Goal: Task Accomplishment & Management: Complete application form

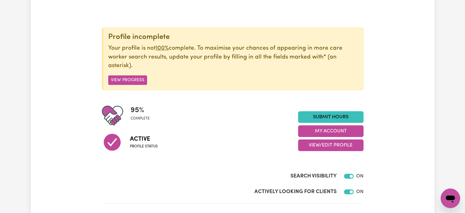
scroll to position [31, 0]
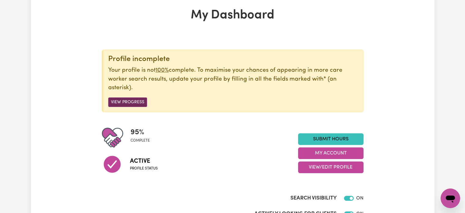
click at [125, 103] on button "View Progress" at bounding box center [127, 101] width 39 height 9
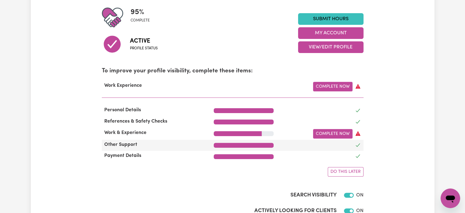
scroll to position [184, 0]
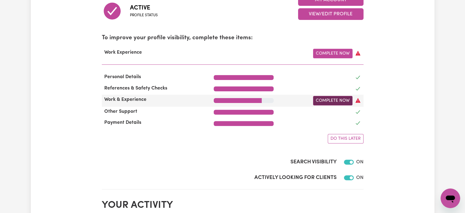
click at [332, 98] on link "Complete Now" at bounding box center [332, 100] width 39 height 9
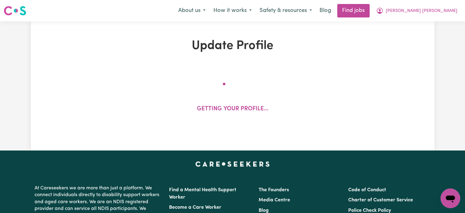
select select "Certificate III (Individual Support)"
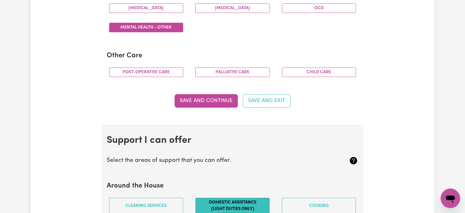
scroll to position [428, 0]
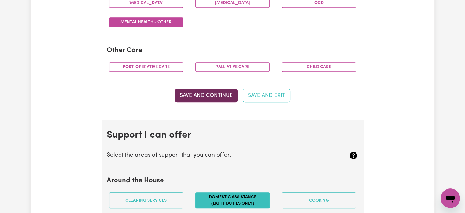
click at [209, 94] on button "Save and Continue" at bounding box center [206, 95] width 63 height 13
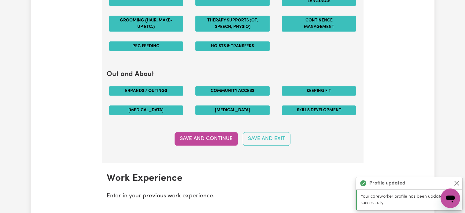
scroll to position [796, 0]
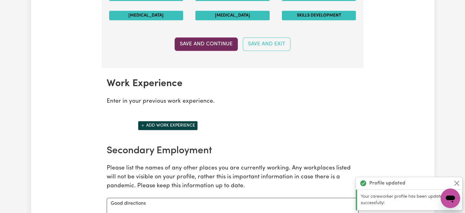
click at [204, 37] on button "Save and Continue" at bounding box center [206, 43] width 63 height 13
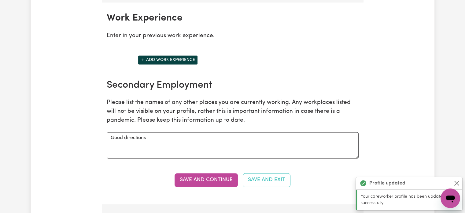
scroll to position [861, 0]
click at [165, 56] on button "Add work experience" at bounding box center [168, 59] width 60 height 9
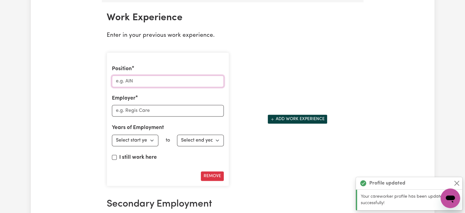
click at [158, 83] on input "Position" at bounding box center [168, 81] width 112 height 12
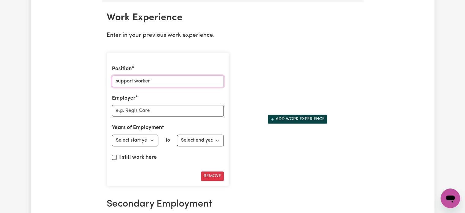
type input "support worker"
click at [133, 110] on input "Employer" at bounding box center [168, 111] width 112 height 12
type input "Good directions"
click at [118, 155] on div "I still work here" at bounding box center [168, 158] width 112 height 10
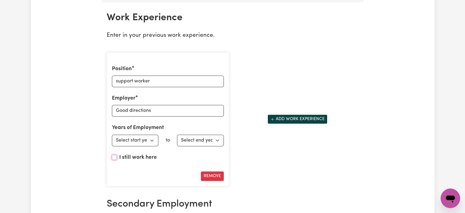
click at [113, 155] on input "I still work here" at bounding box center [114, 157] width 5 height 5
checkbox input "true"
click at [151, 136] on select "Select start year [DATE] 1952 1953 1954 1955 1956 1957 1958 1959 1960 1961 1962…" at bounding box center [135, 140] width 47 height 12
select select "2025"
click at [112, 134] on select "Select start year [DATE] 1952 1953 1954 1955 1956 1957 1958 1959 1960 1961 1962…" at bounding box center [135, 140] width 47 height 12
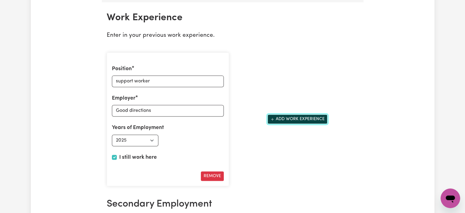
click at [305, 114] on button "Add work experience" at bounding box center [298, 118] width 60 height 9
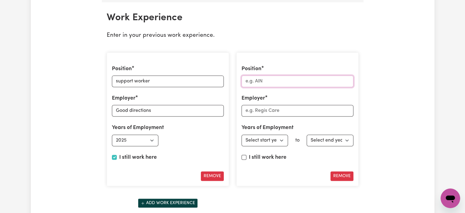
click at [277, 77] on input "Position" at bounding box center [298, 81] width 112 height 12
type input "Support worker"
click at [255, 119] on div "Position Support worker Employer Years of Employment Employed from Select start…" at bounding box center [298, 119] width 122 height 134
click at [258, 114] on div "Position Support worker Employer Years of Employment Employed from Select start…" at bounding box center [298, 119] width 122 height 134
click at [257, 111] on input "Employer" at bounding box center [298, 111] width 112 height 12
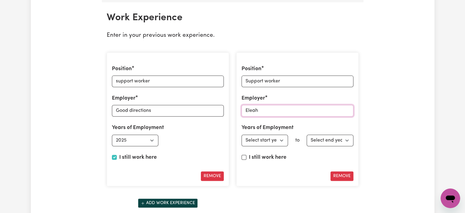
type input "Eleah"
click at [247, 158] on div "I still work here" at bounding box center [298, 158] width 112 height 10
click at [243, 156] on input "I still work here" at bounding box center [244, 157] width 5 height 5
checkbox input "true"
click at [263, 136] on select "Select start year [DATE] 1952 1953 1954 1955 1956 1957 1958 1959 1960 1961 1962…" at bounding box center [265, 140] width 47 height 12
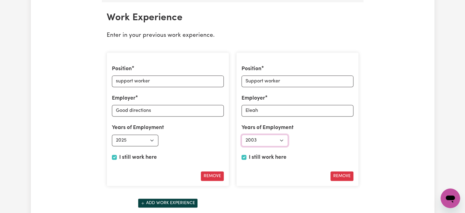
click at [242, 134] on select "Select start year [DATE] 1952 1953 1954 1955 1956 1957 1958 1959 1960 1961 1962…" at bounding box center [265, 140] width 47 height 12
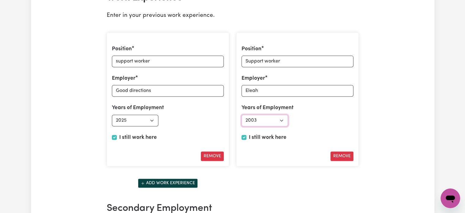
scroll to position [892, 0]
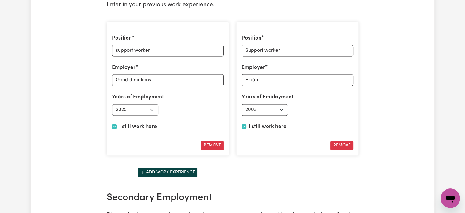
click at [282, 99] on div "Years of Employment Employed from Select start year [DATE] 1952 1953 1954 1955 …" at bounding box center [298, 104] width 112 height 22
click at [282, 104] on select "Select start year [DATE] 1952 1953 1954 1955 1956 1957 1958 1959 1960 1961 1962…" at bounding box center [265, 110] width 47 height 12
select select "2025"
click at [242, 104] on select "Select start year [DATE] 1952 1953 1954 1955 1956 1957 1958 1959 1960 1961 1962…" at bounding box center [265, 110] width 47 height 12
click at [271, 110] on select "Select start year [DATE] 1952 1953 1954 1955 1956 1957 1958 1959 1960 1961 1962…" at bounding box center [265, 110] width 47 height 12
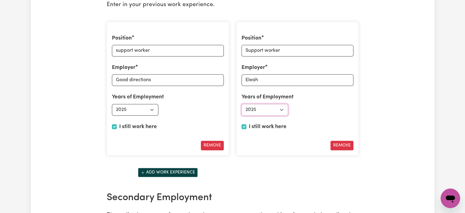
click at [271, 109] on select "Select start year [DATE] 1952 1953 1954 1955 1956 1957 1958 1959 1960 1961 1962…" at bounding box center [265, 110] width 47 height 12
click at [303, 100] on div "Years of Employment Employed from Select start year [DATE] 1952 1953 1954 1955 …" at bounding box center [298, 104] width 112 height 22
click at [186, 167] on button "Add work experience" at bounding box center [168, 171] width 60 height 9
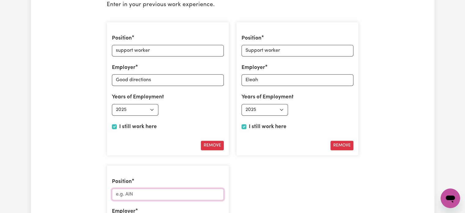
click at [143, 196] on input "Position" at bounding box center [168, 194] width 112 height 12
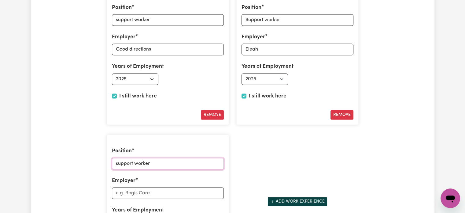
type input "support worker"
click at [137, 189] on input "Employer" at bounding box center [168, 193] width 112 height 12
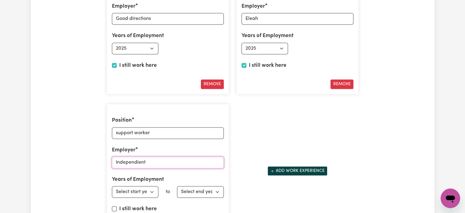
scroll to position [984, 0]
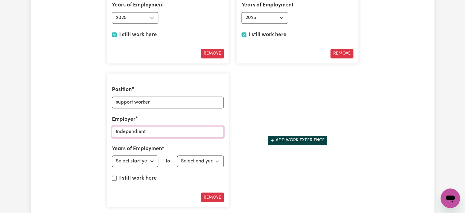
type input "Independient"
click at [133, 159] on select "Select start year [DATE] 1952 1953 1954 1955 1956 1957 1958 1959 1960 1961 1962…" at bounding box center [135, 161] width 47 height 12
click at [123, 176] on label "I still work here" at bounding box center [138, 178] width 38 height 8
click at [117, 176] on input "I still work here" at bounding box center [114, 177] width 5 height 5
checkbox input "true"
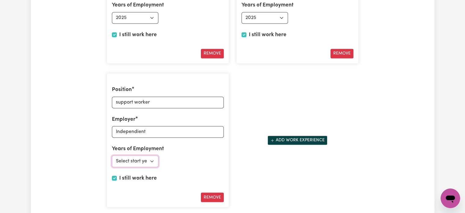
click at [142, 158] on select "Select start year [DATE] 1952 1953 1954 1955 1956 1957 1958 1959 1960 1961 1962…" at bounding box center [135, 161] width 47 height 12
select select "2025"
click at [112, 155] on select "Select start year [DATE] 1952 1953 1954 1955 1956 1957 1958 1959 1960 1961 1962…" at bounding box center [135, 161] width 47 height 12
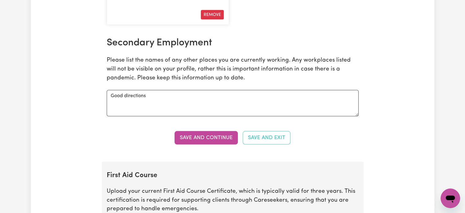
scroll to position [1167, 0]
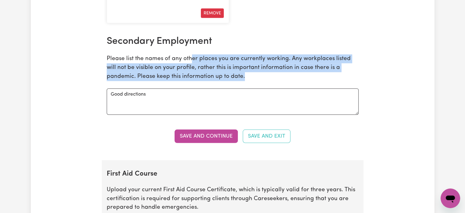
drag, startPoint x: 191, startPoint y: 54, endPoint x: 257, endPoint y: 75, distance: 69.5
click at [257, 75] on p "Please list the names of any other places you are currently working. Any workpl…" at bounding box center [233, 67] width 252 height 26
click at [219, 129] on button "Save and Continue" at bounding box center [206, 135] width 63 height 13
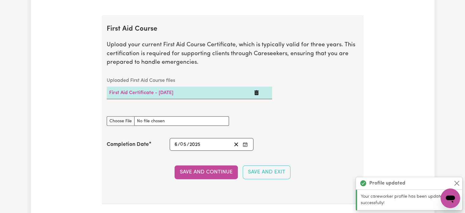
scroll to position [1311, 0]
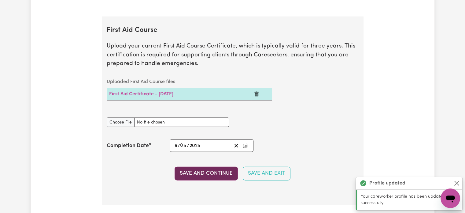
click at [211, 166] on button "Save and Continue" at bounding box center [206, 172] width 63 height 13
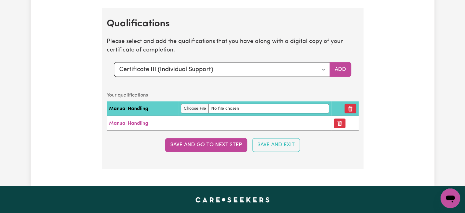
scroll to position [1705, 0]
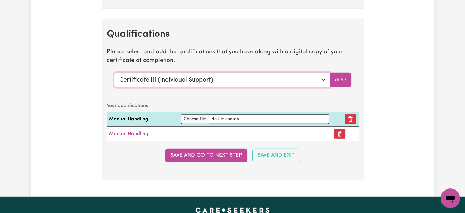
click at [235, 78] on select "Select a qualification to add... Certificate III (Individual Support) Certifica…" at bounding box center [222, 80] width 216 height 15
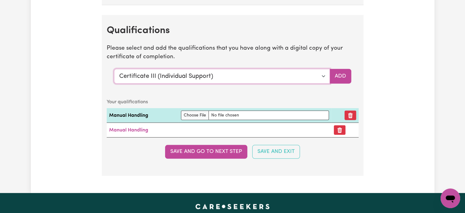
scroll to position [1766, 0]
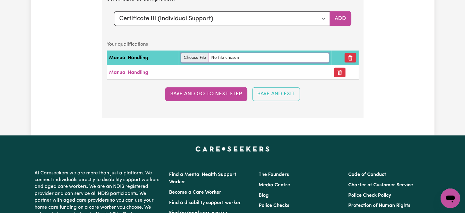
click at [192, 54] on input "file" at bounding box center [255, 57] width 148 height 9
type input "C:\fakepath\Certificate_Alejandra.Gonzalez_9C011ADA-B715-C9A2-B16E-26654A786BC3…"
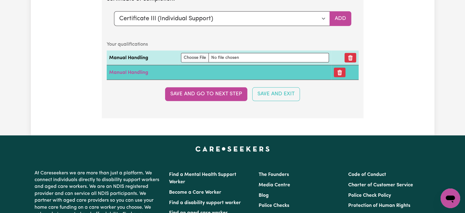
click at [159, 66] on td "Manual Handling" at bounding box center [219, 72] width 225 height 15
click at [271, 69] on td "Manual Handling" at bounding box center [219, 72] width 225 height 15
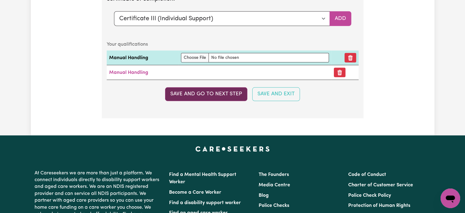
click at [219, 89] on button "Save and go to next step" at bounding box center [206, 93] width 82 height 13
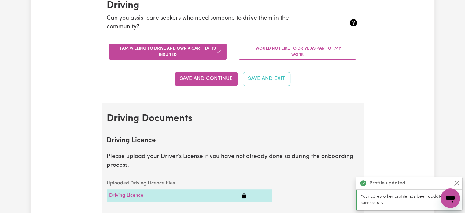
scroll to position [153, 0]
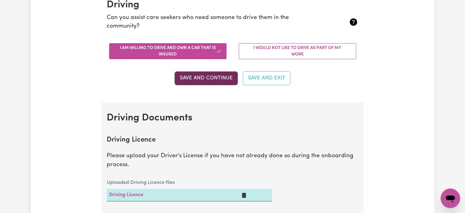
click at [192, 76] on button "Save and Continue" at bounding box center [206, 77] width 63 height 13
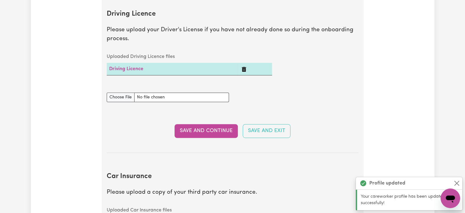
scroll to position [309, 0]
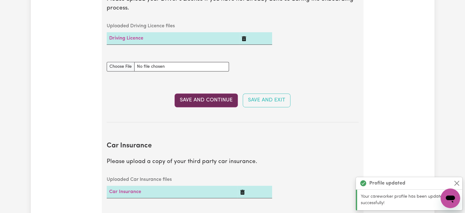
click at [213, 104] on button "Save and Continue" at bounding box center [206, 99] width 63 height 13
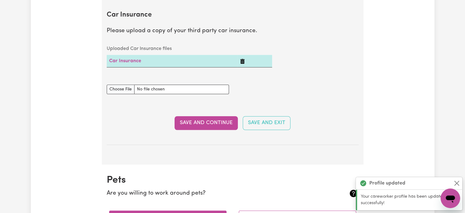
scroll to position [441, 0]
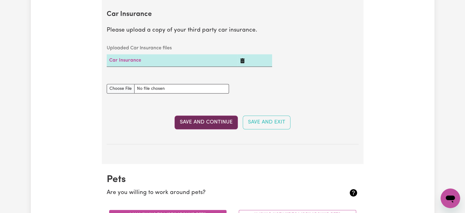
click at [197, 121] on button "Save and Continue" at bounding box center [206, 121] width 63 height 13
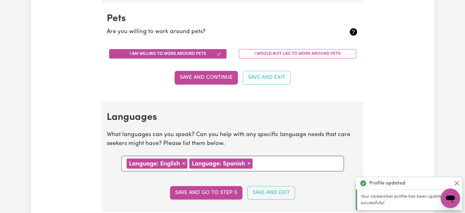
scroll to position [603, 0]
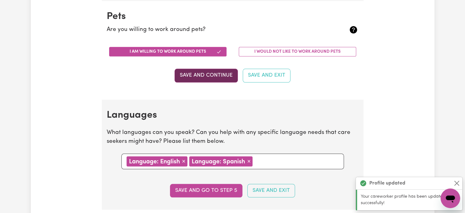
click at [215, 79] on button "Save and Continue" at bounding box center [206, 75] width 63 height 13
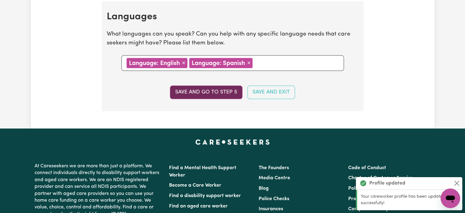
click at [210, 91] on button "Save and go to step 5" at bounding box center [206, 91] width 73 height 13
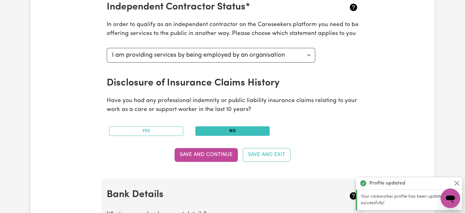
scroll to position [245, 0]
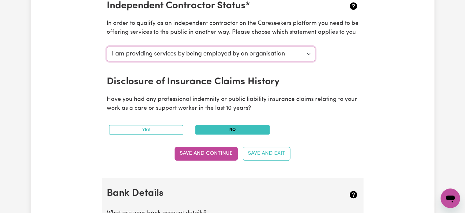
click at [258, 55] on select "Select your independent contractor status... I am providing services through an…" at bounding box center [211, 54] width 209 height 15
select select "I am providing services privately on my own"
click at [107, 47] on select "Select your independent contractor status... I am providing services through an…" at bounding box center [211, 54] width 209 height 15
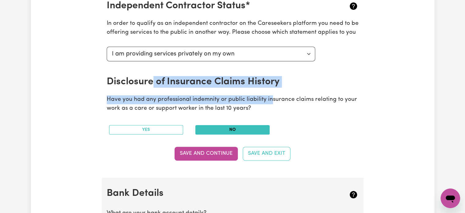
drag, startPoint x: 151, startPoint y: 84, endPoint x: 269, endPoint y: 93, distance: 119.0
click at [269, 93] on section "Australian Business Number As an Independent Contractor, please enter your ABN …" at bounding box center [233, 37] width 262 height 280
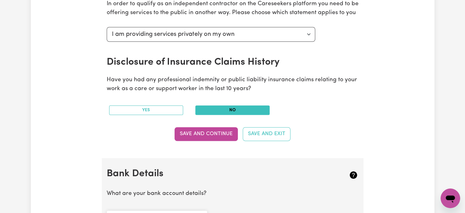
scroll to position [275, 0]
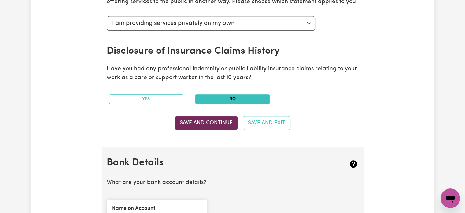
click at [207, 125] on button "Save and Continue" at bounding box center [206, 122] width 63 height 13
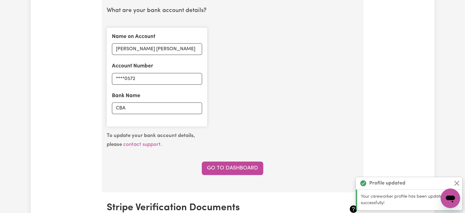
scroll to position [514, 0]
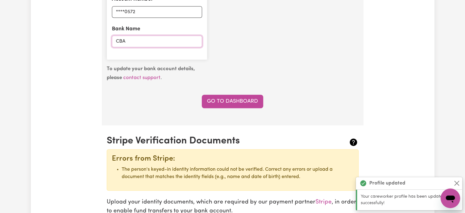
click at [137, 37] on input "CBA" at bounding box center [157, 41] width 90 height 12
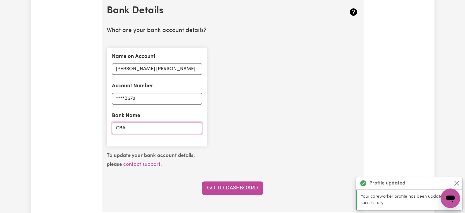
scroll to position [422, 0]
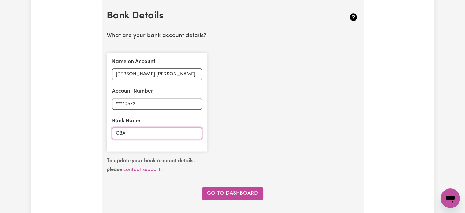
click at [142, 133] on input "CBA" at bounding box center [157, 133] width 90 height 12
click at [312, 58] on div "Name on Account [PERSON_NAME] [PERSON_NAME] Account Number ****0572 Bank Name C…" at bounding box center [232, 102] width 259 height 109
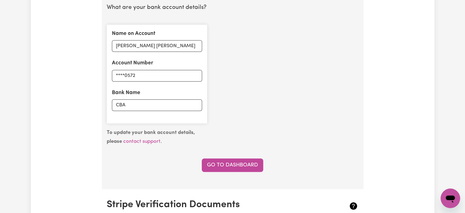
scroll to position [483, 0]
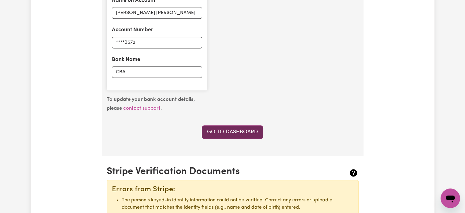
click at [223, 128] on link "Go to Dashboard" at bounding box center [233, 131] width 62 height 13
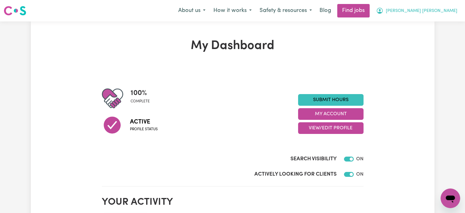
click at [429, 13] on span "[PERSON_NAME] [PERSON_NAME]" at bounding box center [422, 11] width 72 height 7
click at [435, 23] on link "My Account" at bounding box center [437, 24] width 48 height 12
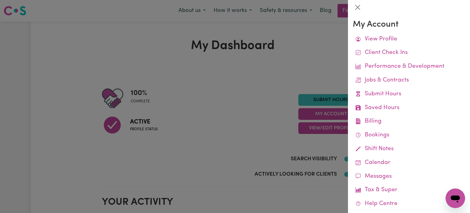
click at [215, 65] on div at bounding box center [235, 106] width 470 height 213
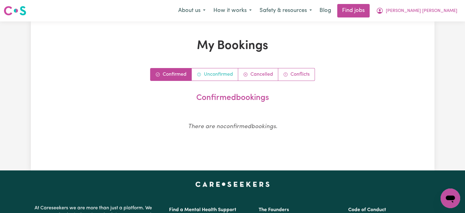
click at [208, 71] on link "Unconfirmed" at bounding box center [215, 74] width 47 height 12
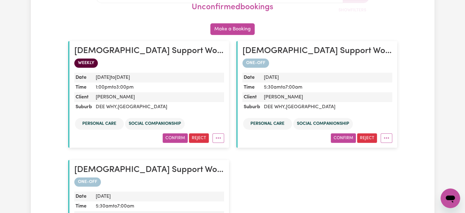
scroll to position [122, 0]
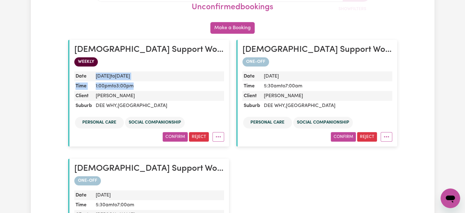
drag, startPoint x: 90, startPoint y: 72, endPoint x: 167, endPoint y: 81, distance: 77.7
click at [167, 81] on dl "Date Tue, 7 Oct, 2025 to Tue, 28 Oct, 2025 Time 1:00pm to 3:00pm Client Jo H Su…" at bounding box center [149, 90] width 150 height 39
click at [167, 81] on dd "1:00pm to 3:00pm" at bounding box center [158, 86] width 131 height 10
click at [176, 136] on button "Confirm" at bounding box center [175, 136] width 25 height 9
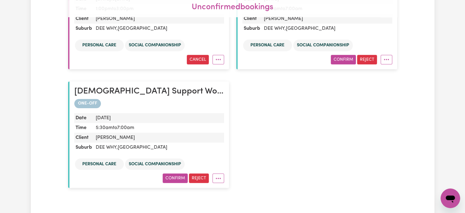
scroll to position [214, 0]
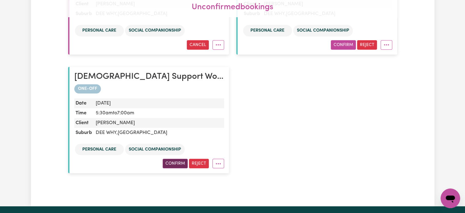
click at [178, 162] on button "Confirm" at bounding box center [175, 163] width 25 height 9
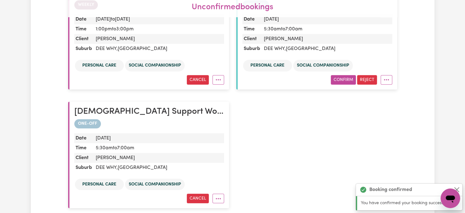
scroll to position [153, 0]
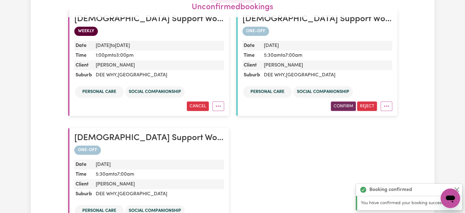
click at [343, 103] on button "Confirm" at bounding box center [343, 105] width 25 height 9
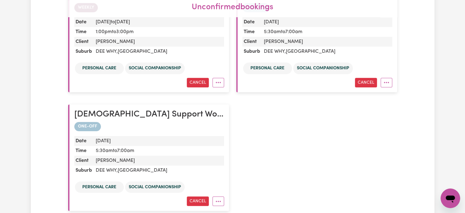
scroll to position [214, 0]
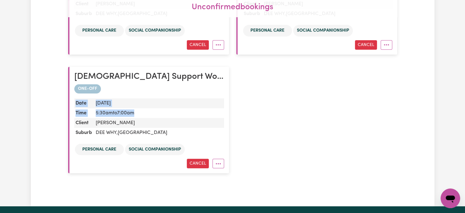
drag, startPoint x: 76, startPoint y: 106, endPoint x: 154, endPoint y: 115, distance: 78.3
click at [154, 115] on dl "Date Tue, 7 Oct, 2025 Time 5:30am to 7:00am Client Jo H Suburb DEE WHY , New So…" at bounding box center [149, 117] width 150 height 39
click at [154, 115] on dd "5:30am to 7:00am" at bounding box center [158, 113] width 131 height 10
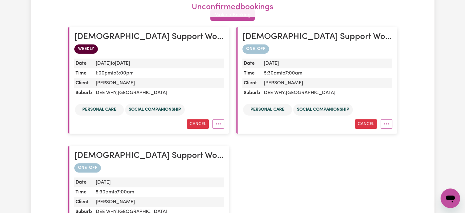
scroll to position [122, 0]
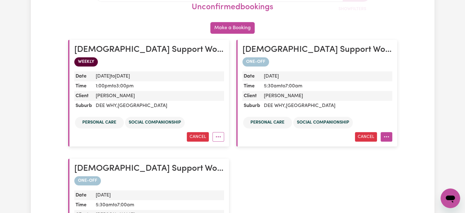
click at [386, 139] on icon "More options" at bounding box center [387, 136] width 6 height 6
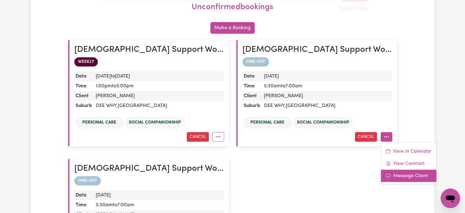
click at [419, 174] on link "Message Client" at bounding box center [408, 175] width 55 height 12
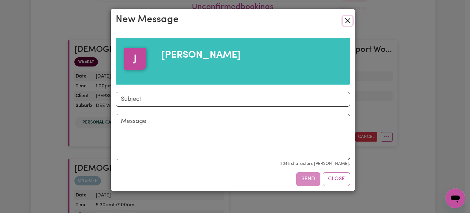
click at [351, 22] on button "Close" at bounding box center [348, 21] width 10 height 10
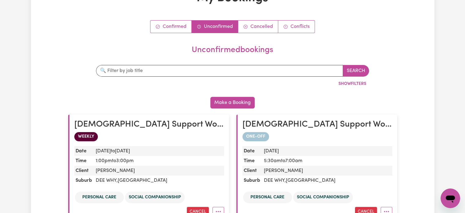
scroll to position [23, 0]
